Goal: Transaction & Acquisition: Purchase product/service

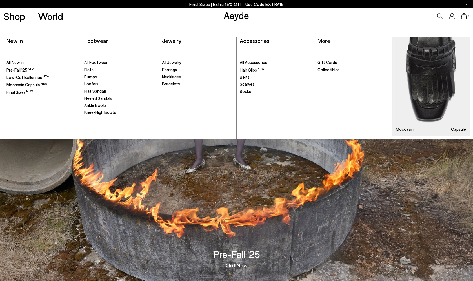
click at [20, 17] on link "Shop" at bounding box center [14, 16] width 22 height 10
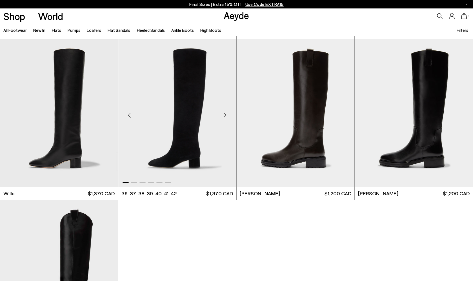
scroll to position [159, 0]
click at [342, 113] on div "Next slide" at bounding box center [343, 114] width 17 height 17
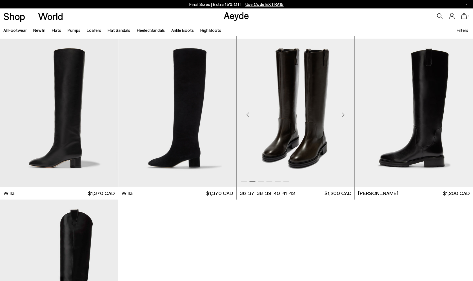
click at [342, 113] on div "Next slide" at bounding box center [343, 114] width 17 height 17
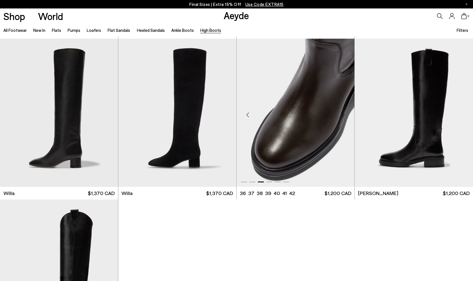
click at [342, 113] on div "Next slide" at bounding box center [343, 114] width 17 height 17
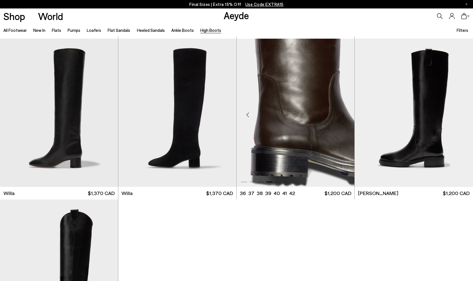
click at [342, 113] on div "Next slide" at bounding box center [343, 114] width 17 height 17
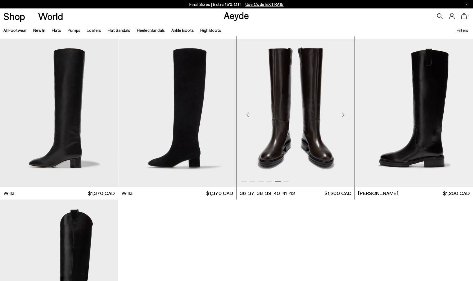
click at [342, 113] on div "Next slide" at bounding box center [343, 114] width 17 height 17
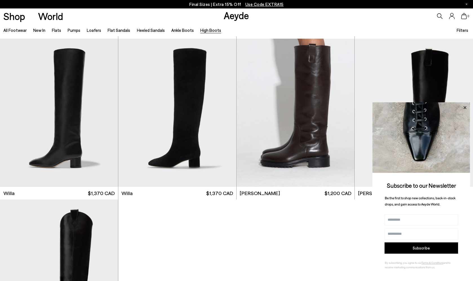
click at [464, 108] on icon at bounding box center [464, 107] width 3 height 3
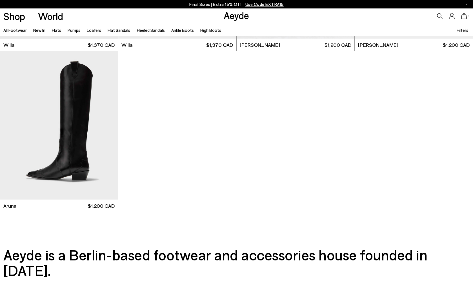
scroll to position [311, 0]
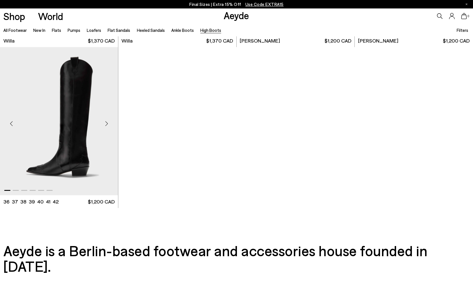
click at [108, 123] on div "Next slide" at bounding box center [106, 123] width 17 height 17
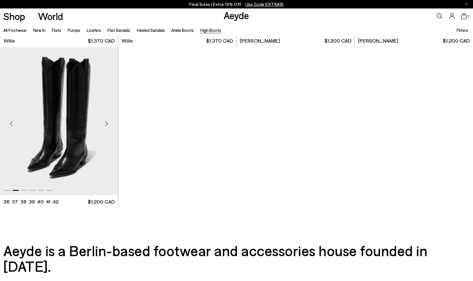
click at [108, 123] on div "Next slide" at bounding box center [106, 123] width 17 height 17
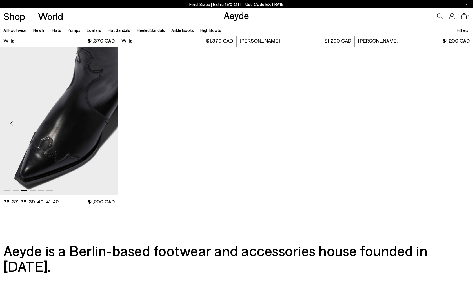
click at [108, 123] on div "Next slide" at bounding box center [106, 123] width 17 height 17
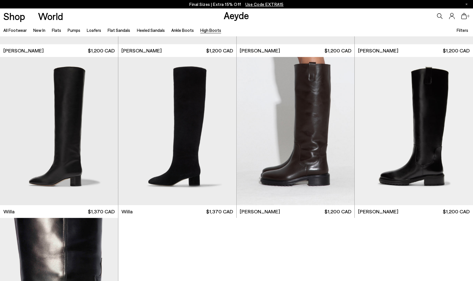
scroll to position [140, 0]
click at [293, 174] on img "6 / 6" at bounding box center [296, 131] width 118 height 148
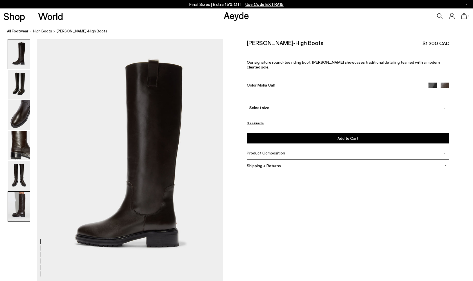
click at [21, 199] on img at bounding box center [19, 206] width 22 height 30
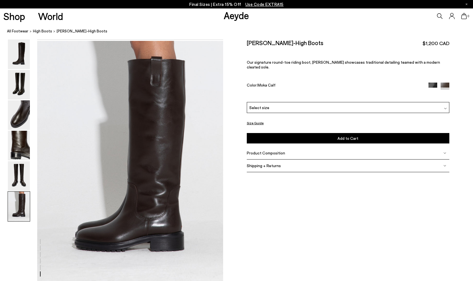
scroll to position [1235, 0]
